Goal: Answer question/provide support: Share knowledge or assist other users

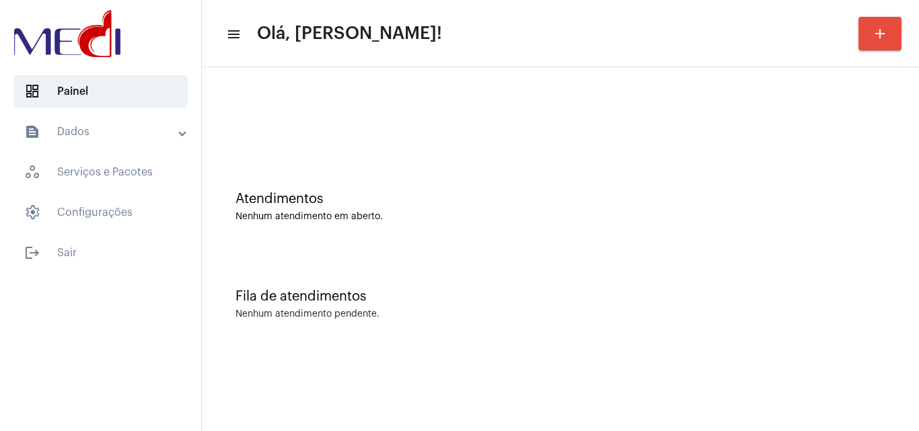
click at [631, 299] on div "Fila de atendimentos" at bounding box center [560, 296] width 650 height 15
click at [320, 253] on div "Fila de atendimentos Nenhum atendimento pendente." at bounding box center [561, 298] width 704 height 98
click at [563, 159] on div "Atendimentos Nenhum atendimento em aberto." at bounding box center [561, 200] width 704 height 98
click at [525, 258] on div "Fila de atendimentos Nenhum atendimento pendente." at bounding box center [561, 298] width 704 height 98
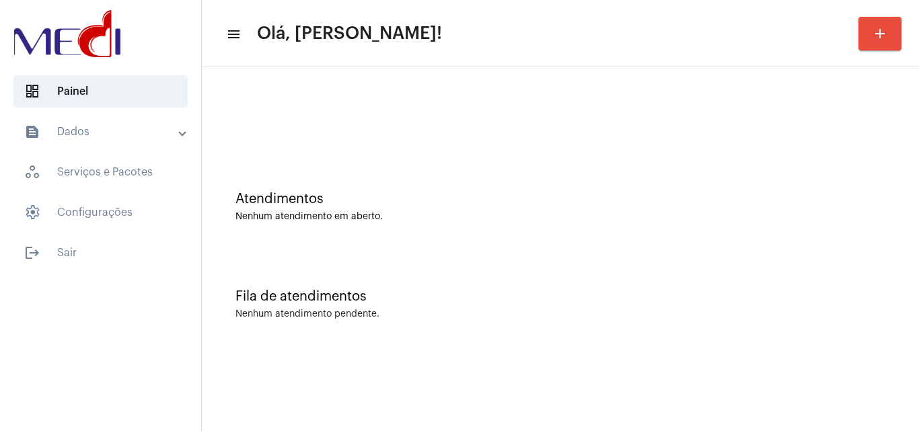
click at [367, 210] on div "Atendimentos Nenhum atendimento em aberto." at bounding box center [560, 207] width 650 height 30
click at [589, 336] on div "Fila de atendimentos Nenhum atendimento pendente." at bounding box center [561, 298] width 704 height 98
click at [504, 189] on div "Atendimentos Nenhum atendimento em aberto." at bounding box center [561, 200] width 704 height 98
click at [295, 210] on div "Atendimentos Nenhum atendimento em aberto." at bounding box center [560, 207] width 650 height 30
click at [337, 282] on div "Fila de atendimentos Nenhum atendimento pendente." at bounding box center [561, 298] width 704 height 98
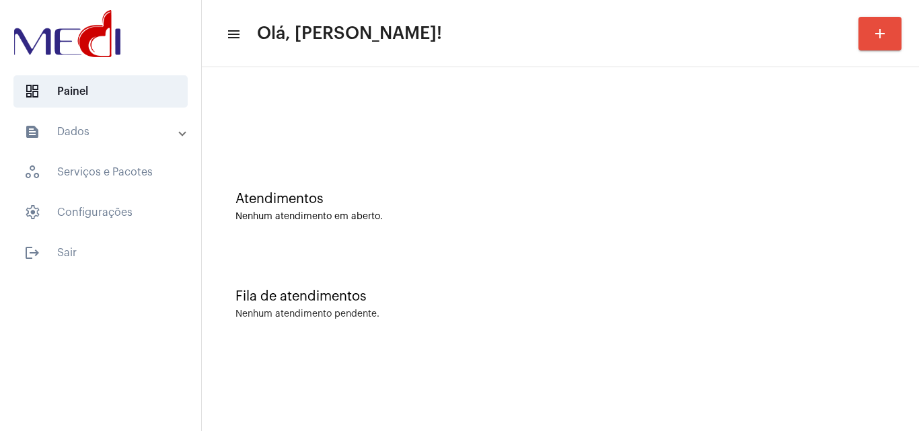
click at [525, 239] on div "Atendimentos Nenhum atendimento em aberto." at bounding box center [561, 200] width 704 height 98
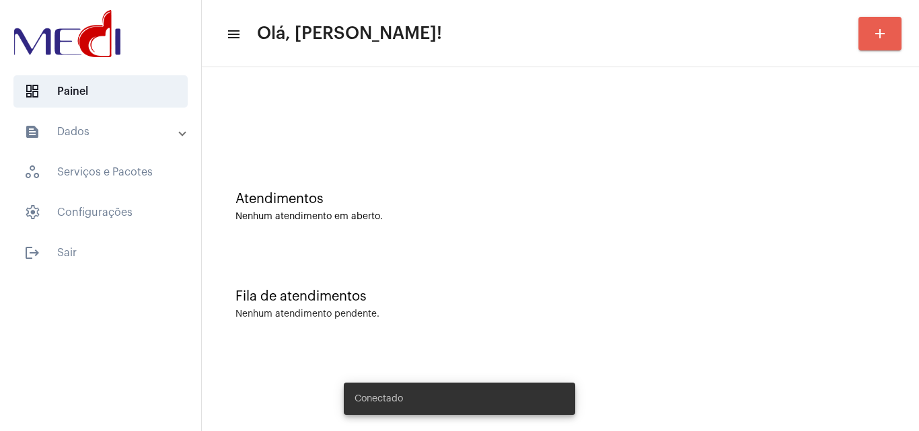
click at [882, 30] on mat-icon "add" at bounding box center [880, 34] width 16 height 16
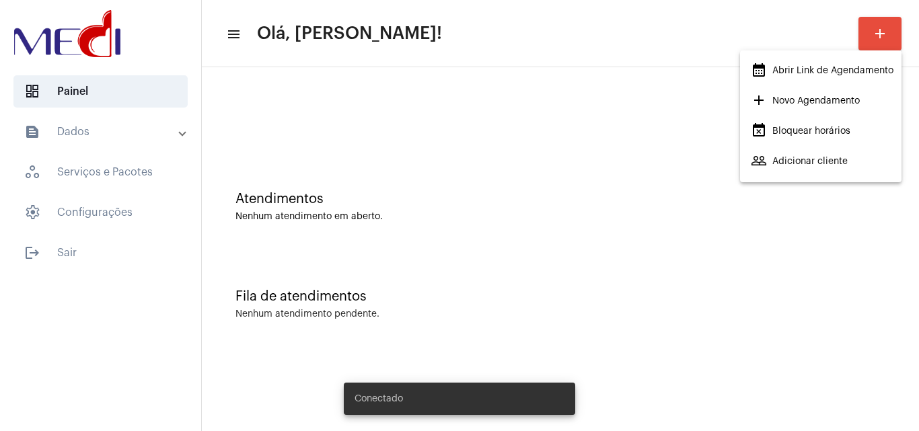
click at [813, 71] on span "calendar_month_outlined Abrir Link de Agendamento" at bounding box center [822, 71] width 143 height 24
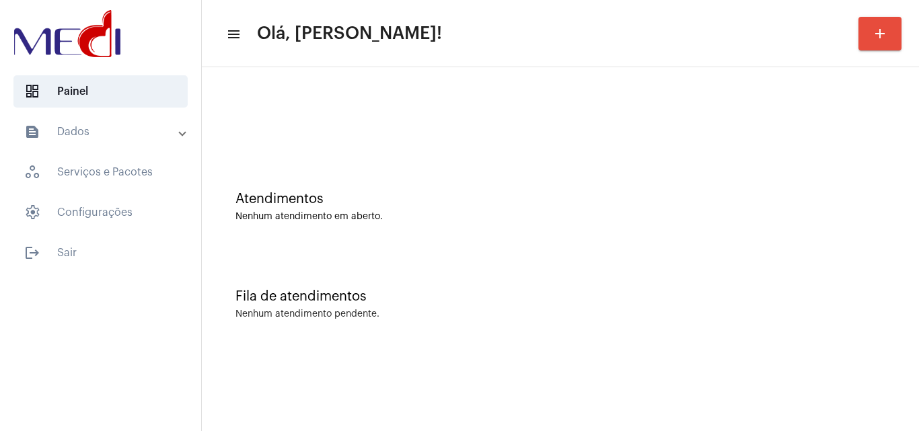
click at [355, 291] on div "Fila de atendimentos" at bounding box center [560, 296] width 650 height 15
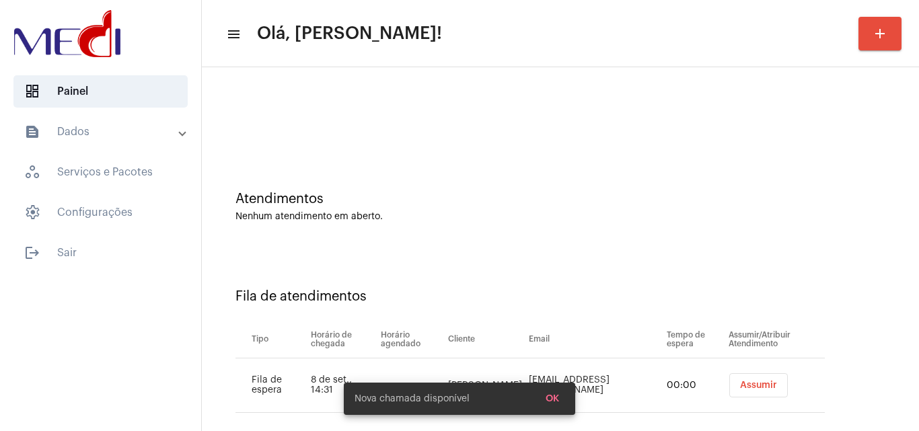
click at [538, 272] on div "Fila de atendimentos Tipo Horário de chegada Horário agendado Cliente Email Tem…" at bounding box center [561, 346] width 704 height 194
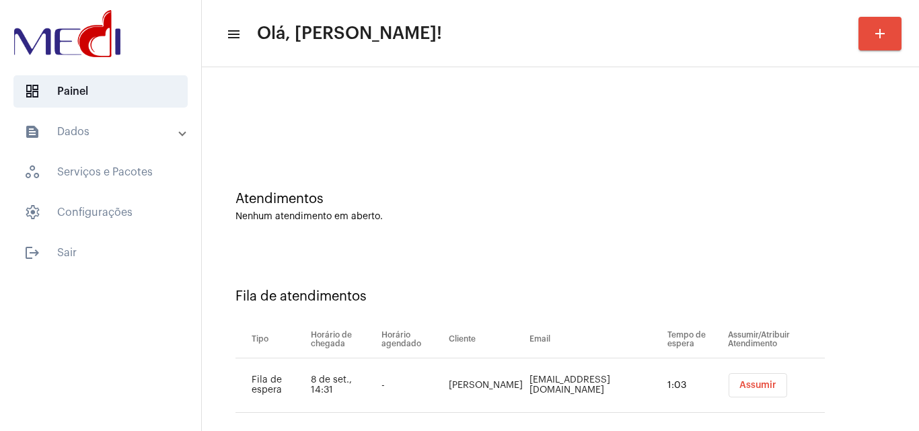
scroll to position [18, 0]
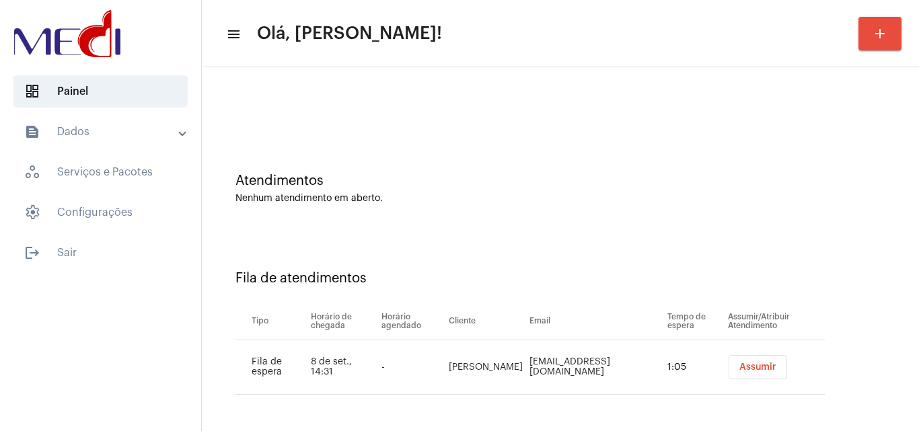
click at [739, 367] on span "Assumir" at bounding box center [757, 367] width 37 height 9
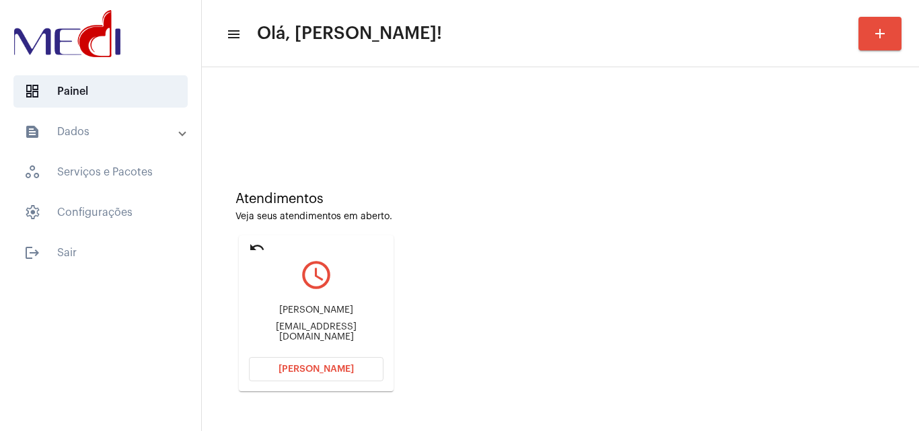
click at [362, 373] on button "[PERSON_NAME]" at bounding box center [316, 369] width 135 height 24
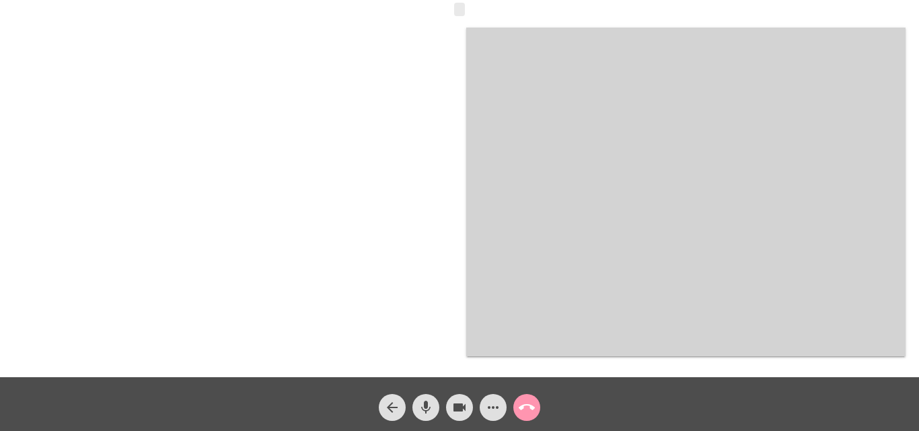
click at [428, 407] on mat-icon "mic" at bounding box center [426, 408] width 16 height 16
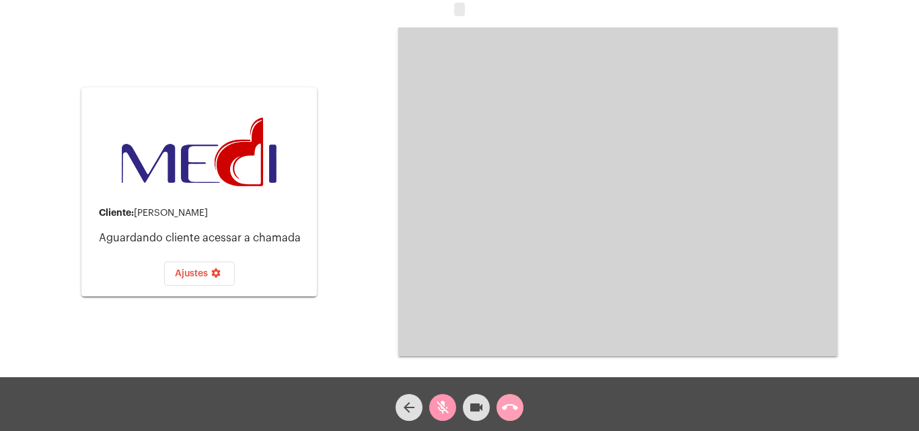
click at [511, 406] on mat-icon "call_end" at bounding box center [510, 408] width 16 height 16
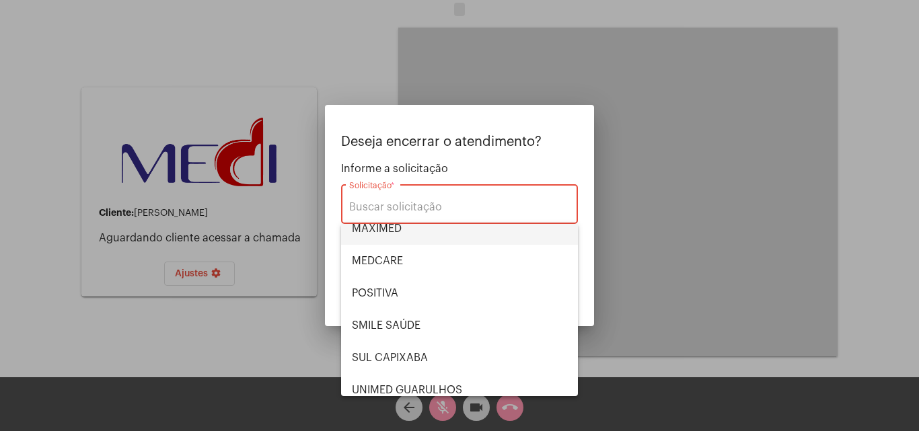
scroll to position [151, 0]
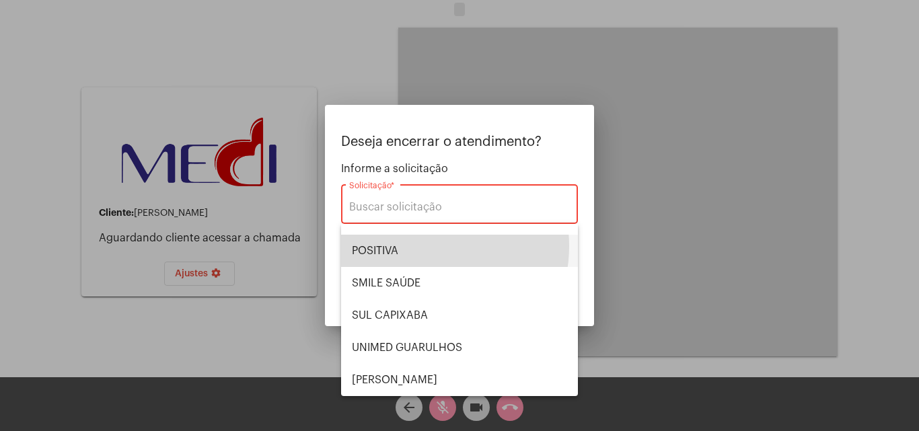
click at [416, 246] on span "POSITIVA" at bounding box center [459, 251] width 215 height 32
type input "POSITIVA"
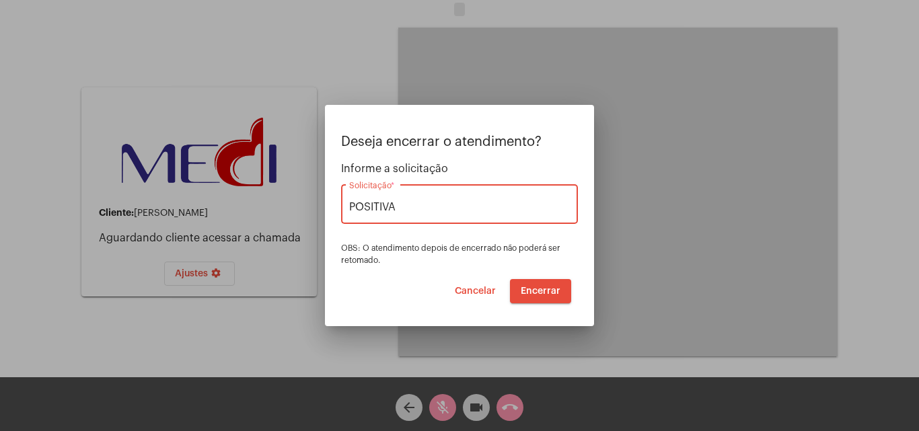
click at [544, 291] on span "Encerrar" at bounding box center [541, 291] width 40 height 9
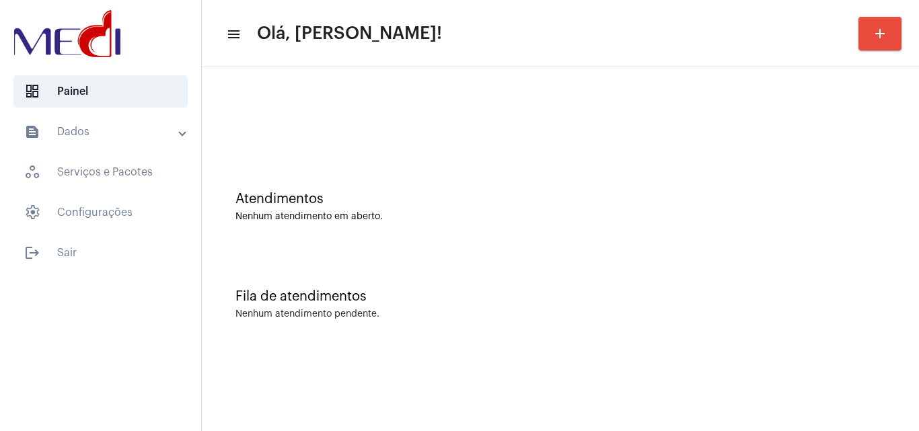
click at [639, 120] on div at bounding box center [560, 119] width 650 height 10
click at [463, 129] on div at bounding box center [561, 112] width 704 height 77
click at [391, 194] on div "Atendimentos" at bounding box center [560, 199] width 650 height 15
drag, startPoint x: 426, startPoint y: 193, endPoint x: 377, endPoint y: 141, distance: 71.4
click at [424, 190] on div "Atendimentos Nenhum atendimento em aberto." at bounding box center [561, 200] width 704 height 98
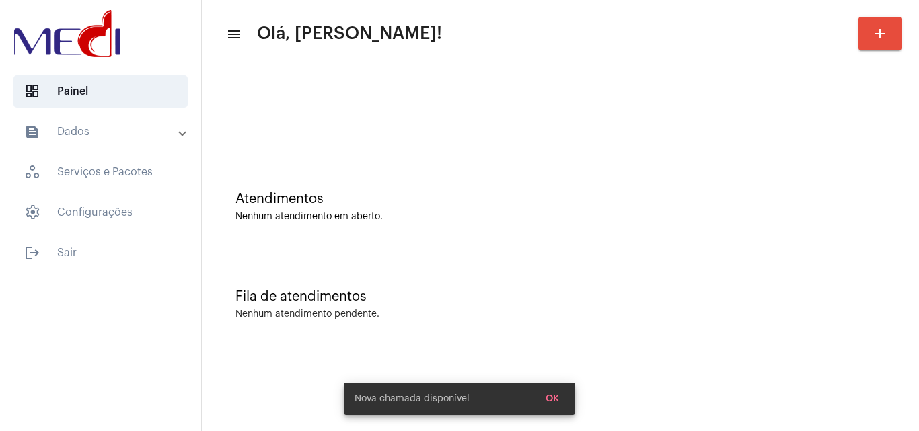
click at [418, 215] on div "Nenhum atendimento em aberto." at bounding box center [560, 217] width 650 height 10
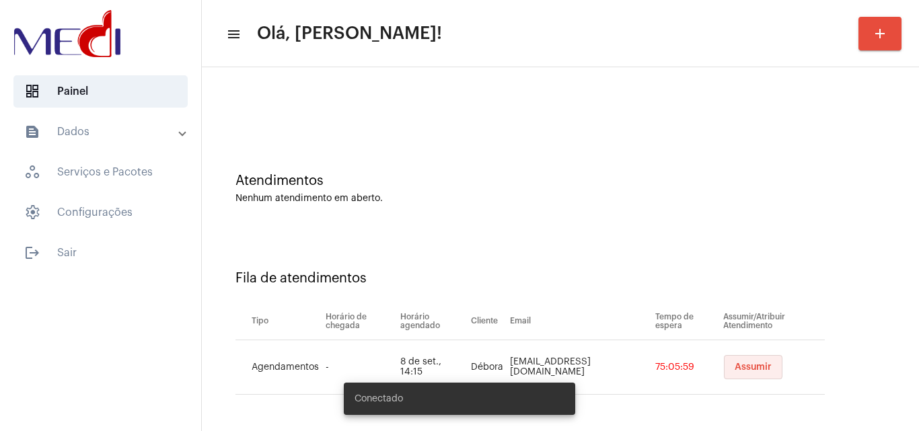
click at [738, 375] on button "Assumir" at bounding box center [753, 367] width 59 height 24
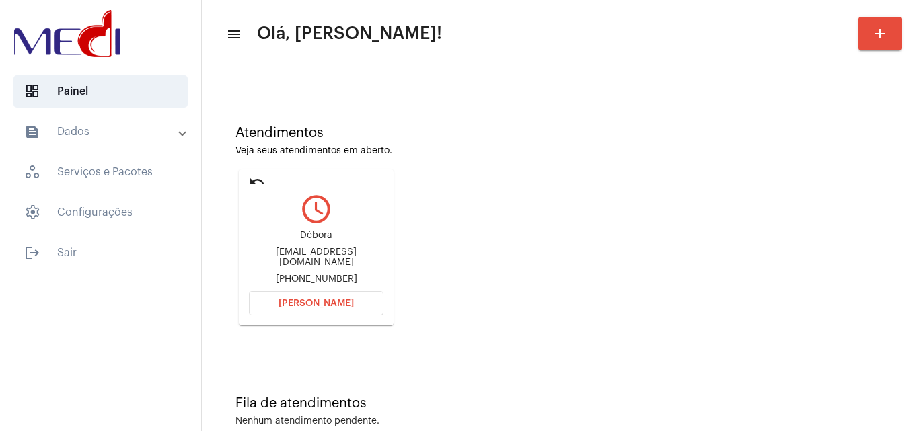
scroll to position [95, 0]
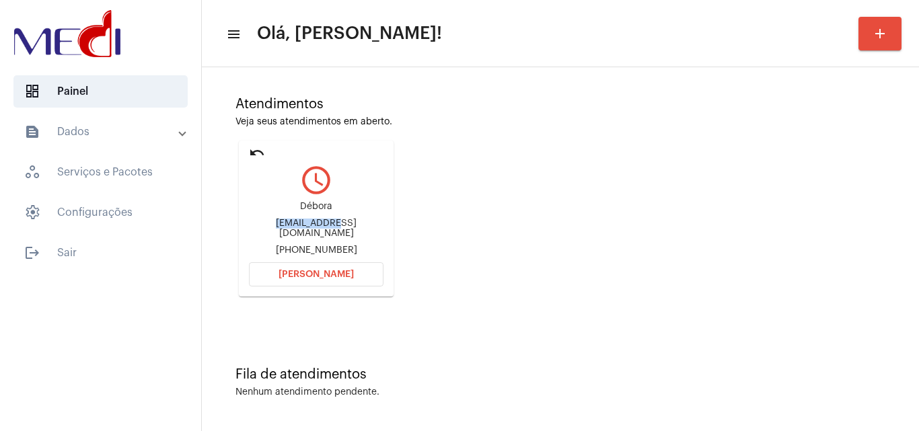
drag, startPoint x: 246, startPoint y: 227, endPoint x: 307, endPoint y: 228, distance: 61.2
click at [307, 228] on mat-card "undo query_builder Débora Deborasilvaaa0211@gmail.com +5587999111093 Abrir Cham…" at bounding box center [316, 219] width 155 height 156
copy div "Deborasilvaa"
click at [297, 278] on span "Abrir Chamada" at bounding box center [315, 274] width 75 height 9
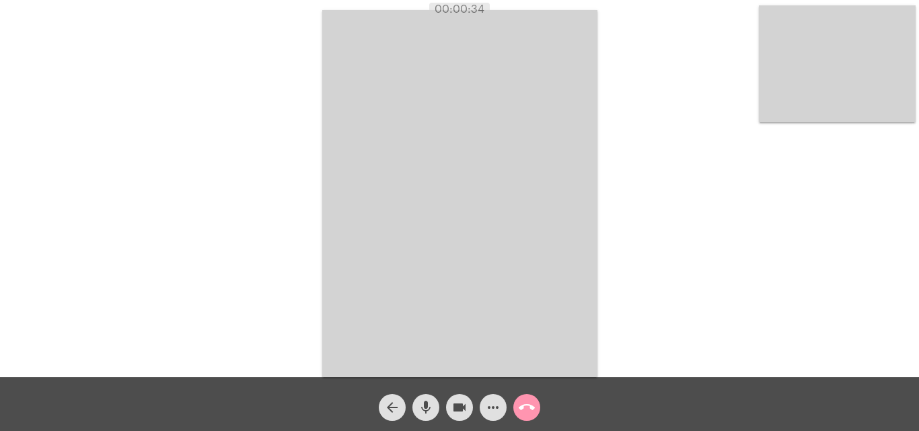
click at [430, 411] on mat-icon "mic" at bounding box center [426, 408] width 16 height 16
click at [467, 406] on mat-icon "videocam" at bounding box center [459, 408] width 16 height 16
click at [424, 412] on mat-icon "mic_off" at bounding box center [426, 408] width 16 height 16
click at [426, 409] on mat-icon "mic" at bounding box center [426, 408] width 16 height 16
click at [422, 406] on mat-icon "mic_off" at bounding box center [426, 408] width 16 height 16
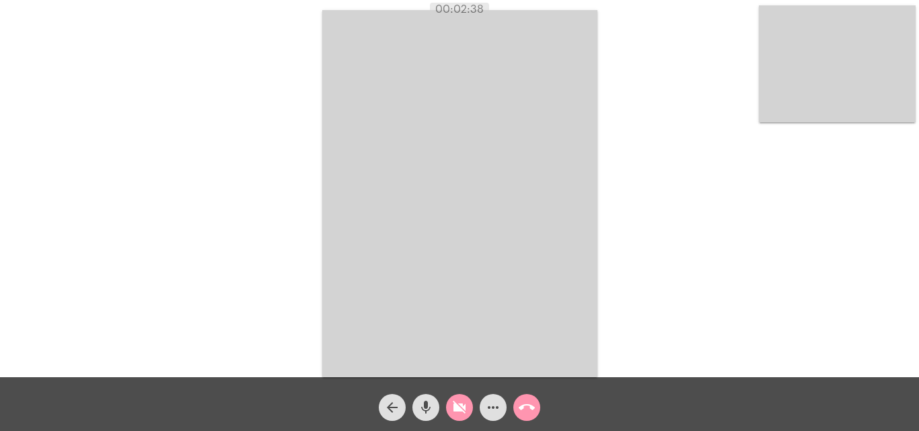
click at [461, 406] on mat-icon "videocam_off" at bounding box center [459, 408] width 16 height 16
click at [533, 413] on mat-icon "call_end" at bounding box center [527, 408] width 16 height 16
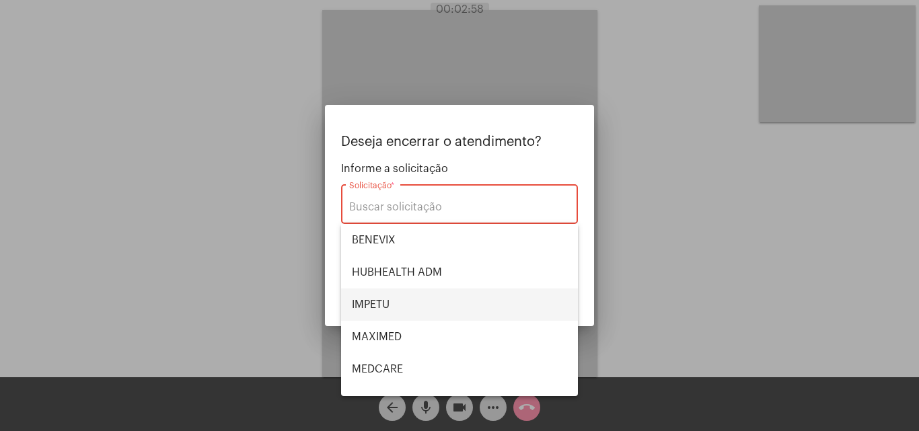
drag, startPoint x: 406, startPoint y: 305, endPoint x: 441, endPoint y: 304, distance: 35.0
click at [407, 305] on span "IMPETU" at bounding box center [459, 305] width 215 height 32
type input "IMPETU"
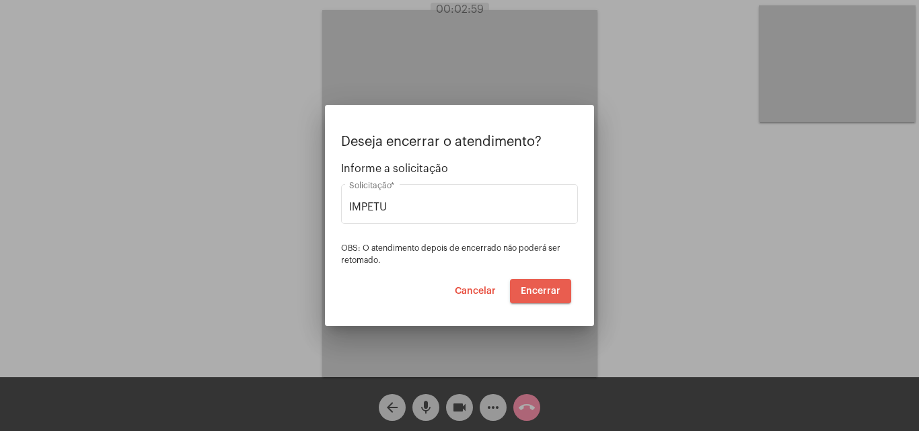
click at [537, 289] on span "Encerrar" at bounding box center [541, 291] width 40 height 9
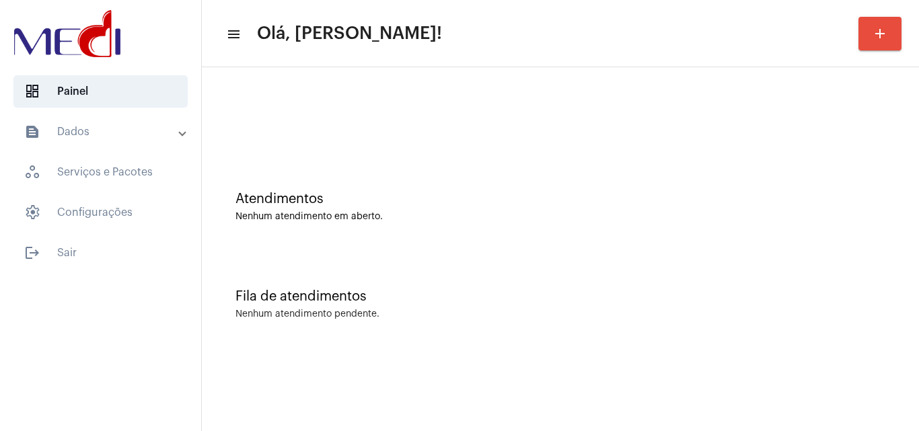
click at [572, 268] on div "Fila de atendimentos Nenhum atendimento pendente." at bounding box center [561, 298] width 704 height 98
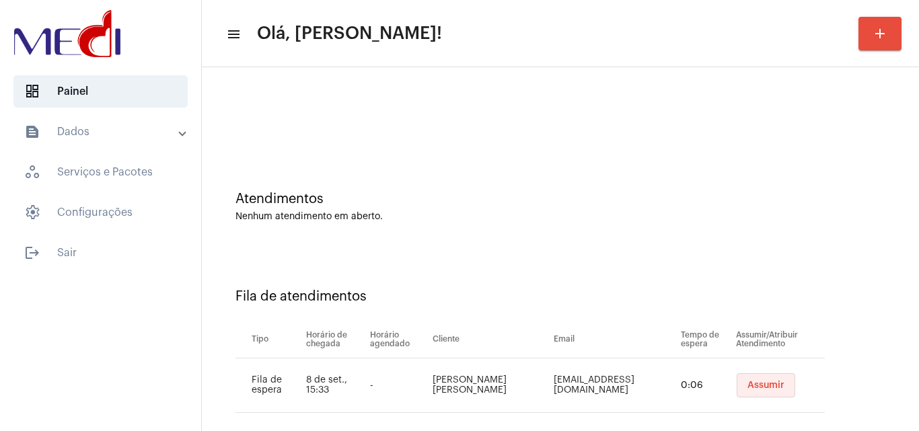
click at [770, 389] on span "Assumir" at bounding box center [765, 385] width 37 height 9
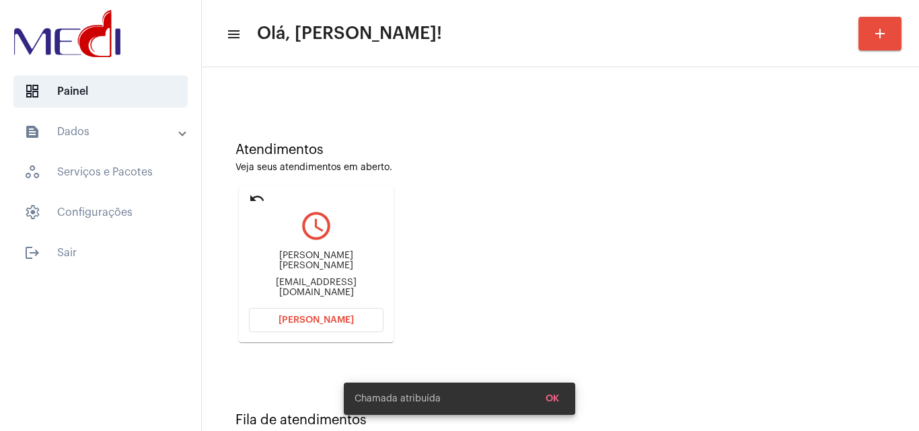
scroll to position [95, 0]
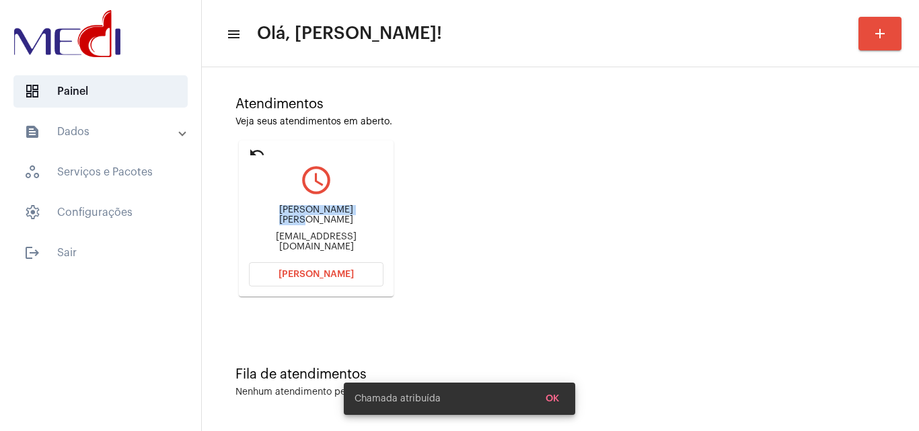
drag, startPoint x: 280, startPoint y: 218, endPoint x: 340, endPoint y: 223, distance: 60.1
click at [340, 223] on mat-card "undo query_builder Pedro Henrique perez barboza pedrohenriqueperezbarboza@gmail…" at bounding box center [316, 219] width 155 height 156
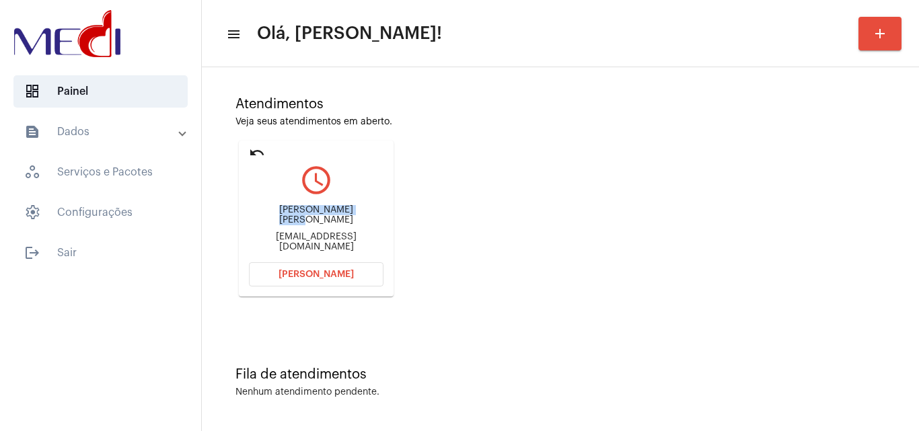
copy div "Pedro Henrique pere"
click at [327, 266] on button "Abrir Chamada" at bounding box center [316, 274] width 135 height 24
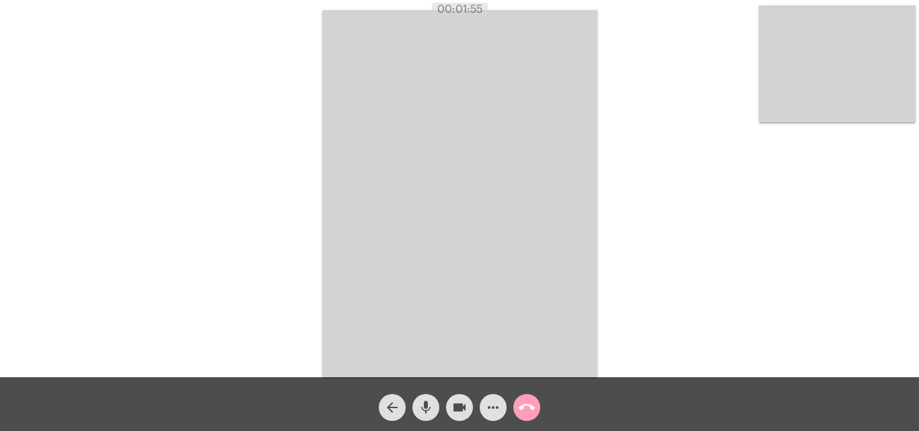
click at [527, 406] on mat-icon "call_end" at bounding box center [527, 408] width 16 height 16
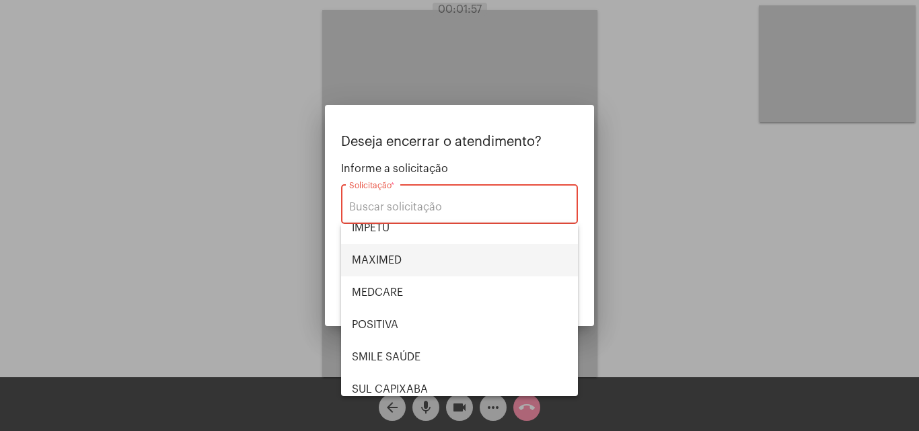
scroll to position [151, 0]
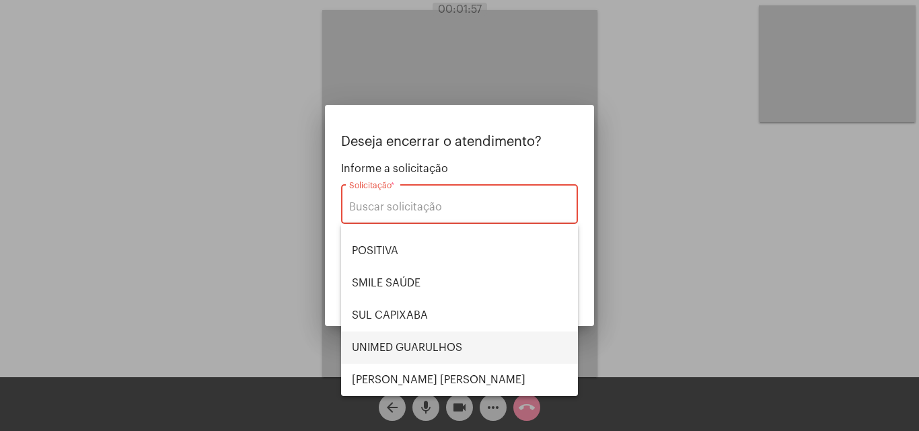
click at [421, 344] on span "UNIMED GUARULHOS" at bounding box center [459, 348] width 215 height 32
type input "UNIMED GUARULHOS"
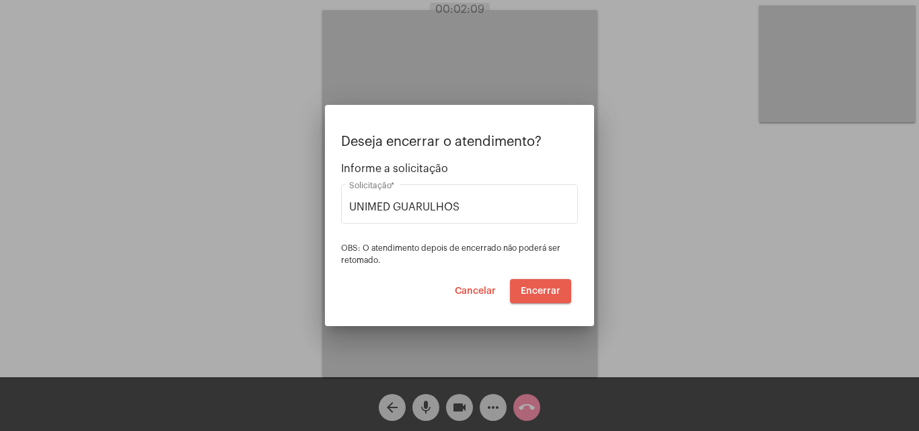
click at [537, 287] on span "Encerrar" at bounding box center [541, 291] width 40 height 9
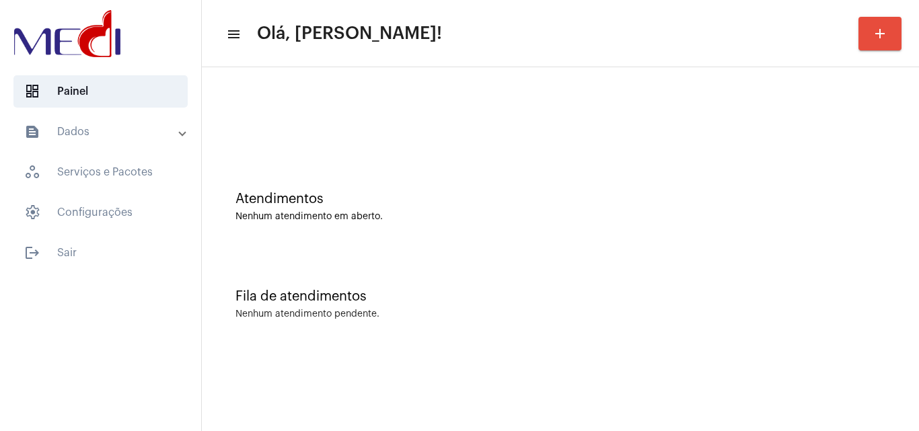
click at [486, 159] on div "Atendimentos Nenhum atendimento em aberto." at bounding box center [561, 200] width 704 height 98
click at [514, 262] on div "Fila de atendimentos Nenhum atendimento pendente." at bounding box center [561, 298] width 704 height 98
click at [430, 312] on div "Nenhum atendimento pendente." at bounding box center [560, 314] width 650 height 10
click at [544, 333] on div "Fila de atendimentos Nenhum atendimento pendente." at bounding box center [561, 298] width 704 height 98
click at [355, 339] on div "Fila de atendimentos Nenhum atendimento pendente." at bounding box center [561, 298] width 704 height 98
